Goal: Task Accomplishment & Management: Use online tool/utility

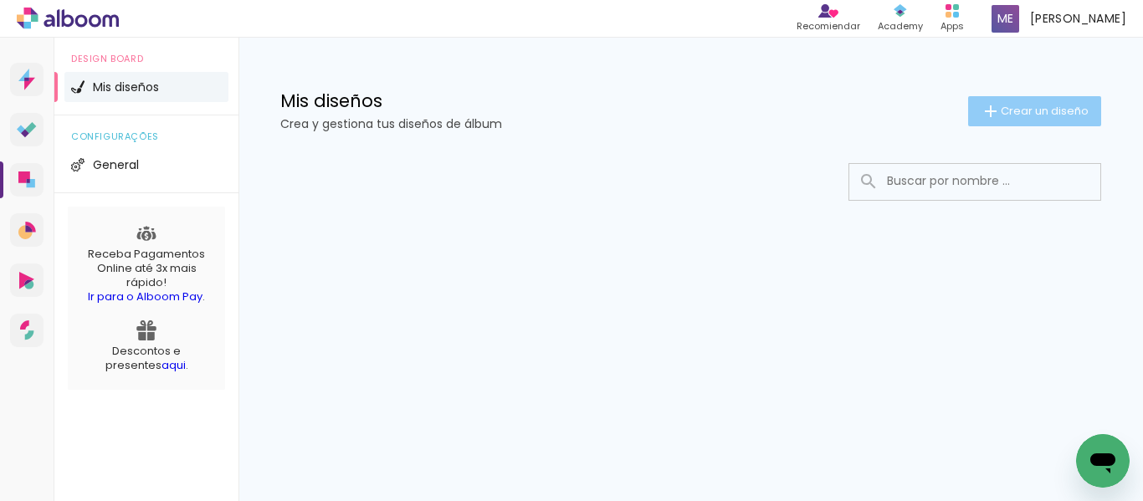
click at [1044, 109] on span "Crear un diseño" at bounding box center [1045, 110] width 88 height 11
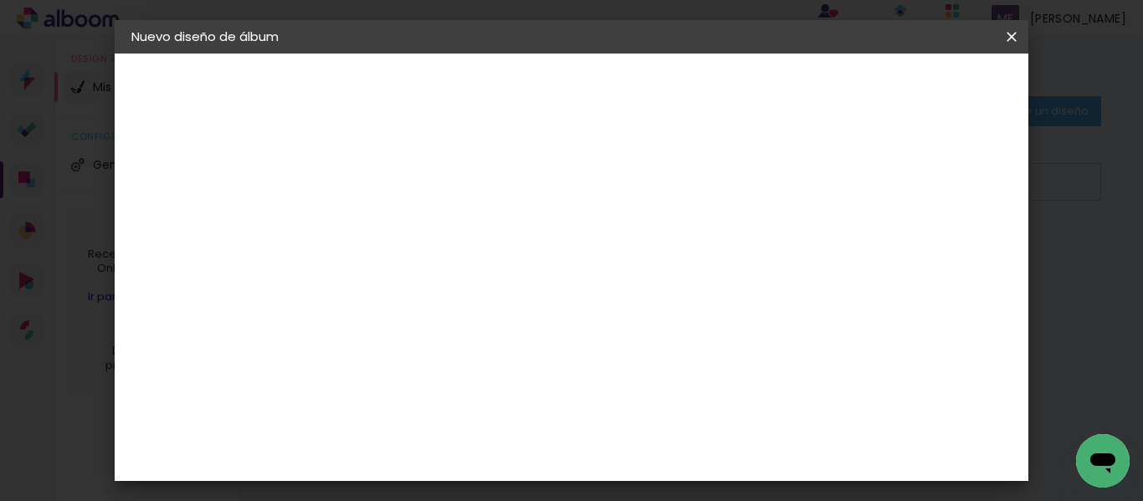
click at [405, 227] on input at bounding box center [405, 225] width 0 height 26
type input "Fabián y Leyfer"
type paper-input "Fabián y Leyfer"
click at [0, 0] on slot "Avanzar" at bounding box center [0, 0] width 0 height 0
click at [522, 266] on input "[GEOGRAPHIC_DATA]" at bounding box center [442, 267] width 159 height 21
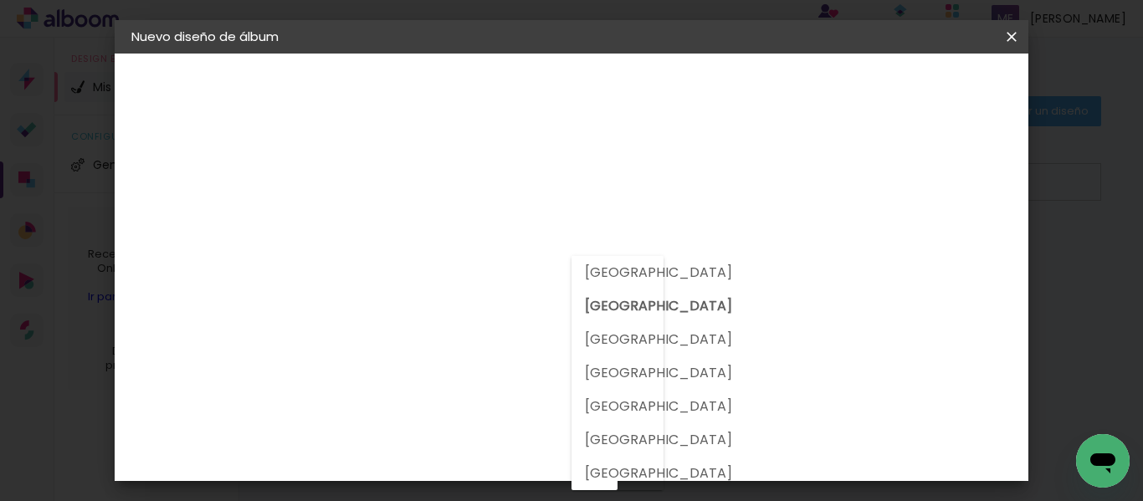
click at [445, 274] on input "[GEOGRAPHIC_DATA]" at bounding box center [442, 267] width 159 height 21
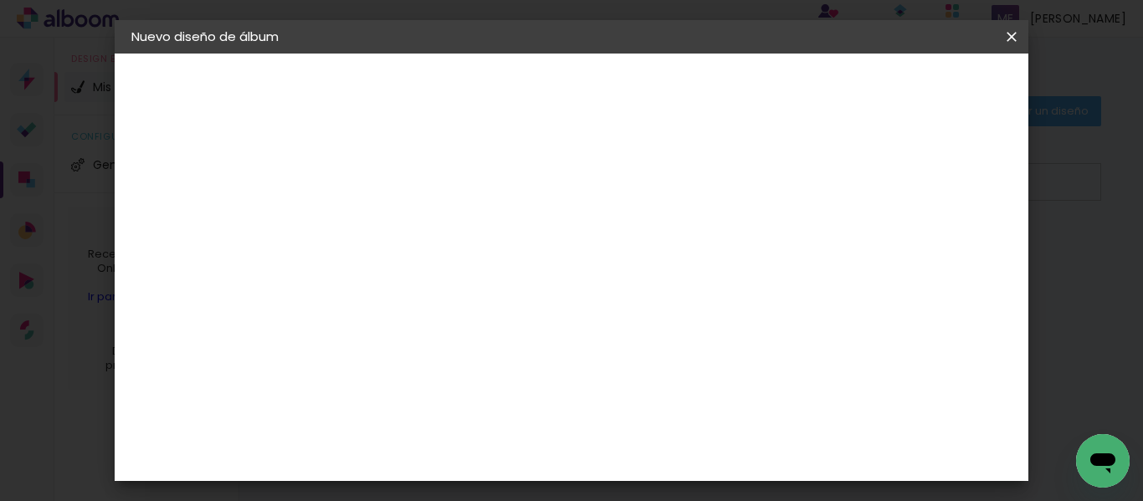
click at [536, 269] on iron-icon at bounding box center [528, 267] width 13 height 13
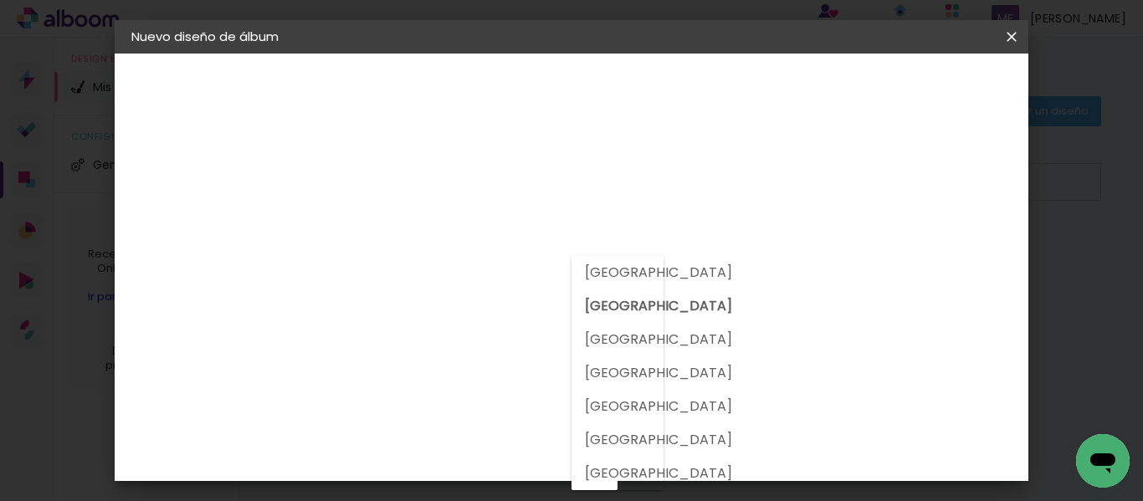
drag, startPoint x: 598, startPoint y: 379, endPoint x: 593, endPoint y: 415, distance: 36.2
click at [751, 135] on header "Proveedor Elija un proveedor o avance con el tamaño libre. Volver Avanzar" at bounding box center [541, 104] width 418 height 100
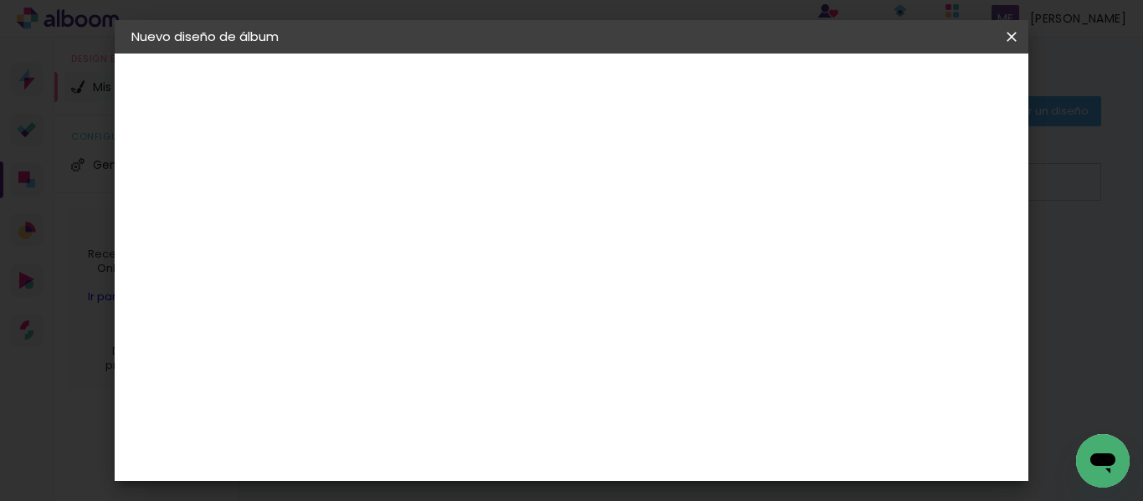
click at [0, 0] on slot "Tamaño libre" at bounding box center [0, 0] width 0 height 0
click at [0, 0] on slot "Avanzar" at bounding box center [0, 0] width 0 height 0
click at [823, 190] on div at bounding box center [815, 192] width 15 height 15
type paper-checkbox "on"
click at [823, 195] on div at bounding box center [815, 192] width 15 height 15
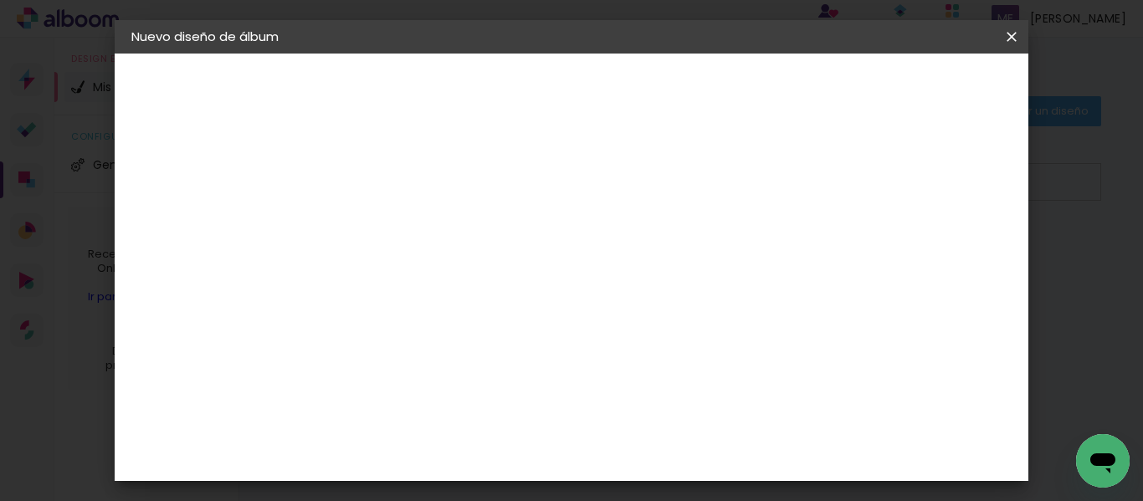
scroll to position [76, 0]
click at [552, 187] on span "30" at bounding box center [544, 185] width 28 height 25
click at [945, 257] on div "mm" at bounding box center [955, 252] width 25 height 25
click at [566, 262] on span "cm" at bounding box center [567, 261] width 20 height 25
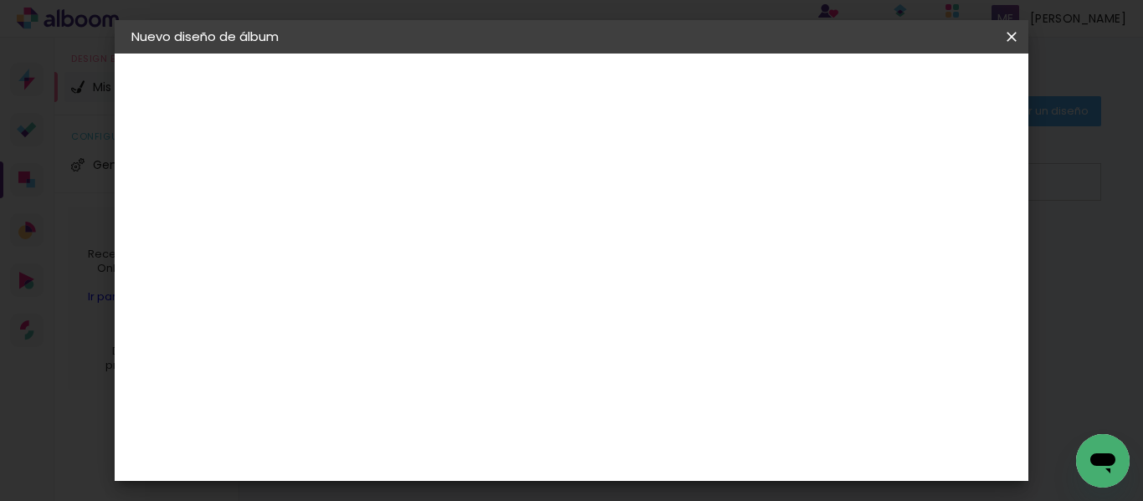
click at [376, 187] on input "2" at bounding box center [394, 192] width 58 height 21
click at [217, 210] on div "Tamaño libre" at bounding box center [192, 206] width 50 height 23
